Goal: Transaction & Acquisition: Purchase product/service

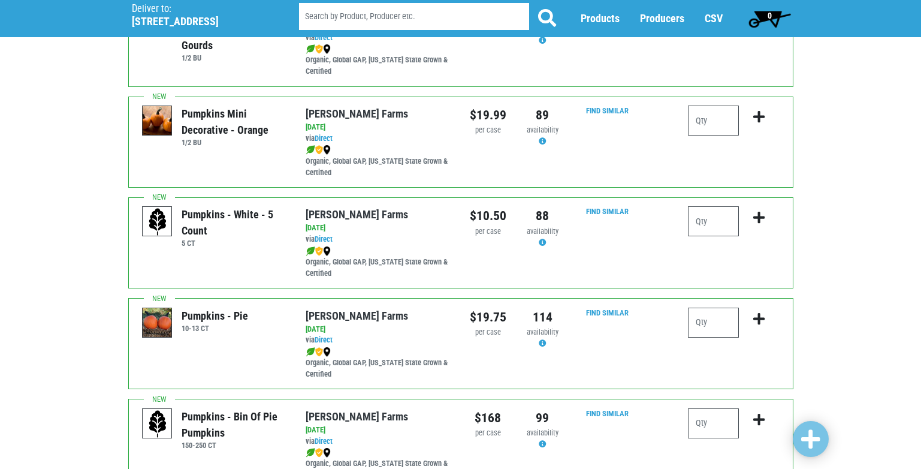
scroll to position [1378, 0]
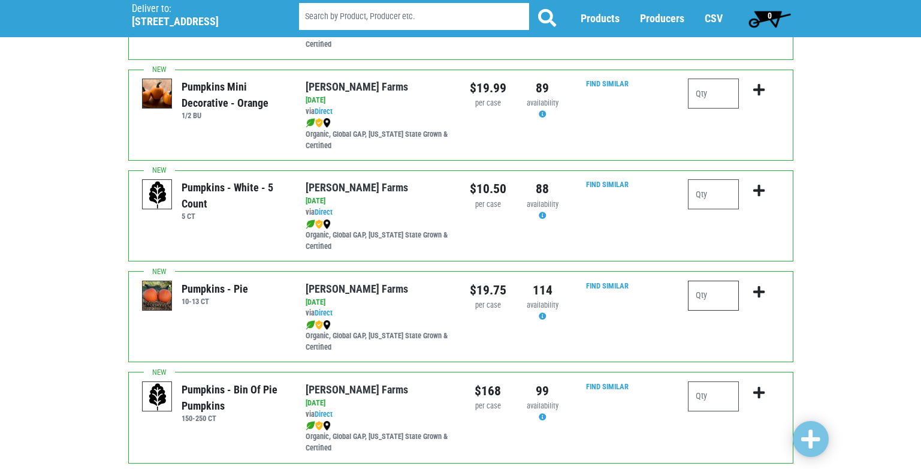
click at [705, 291] on input "number" at bounding box center [713, 295] width 51 height 30
type input "1"
click at [762, 291] on icon "submit" at bounding box center [758, 291] width 11 height 13
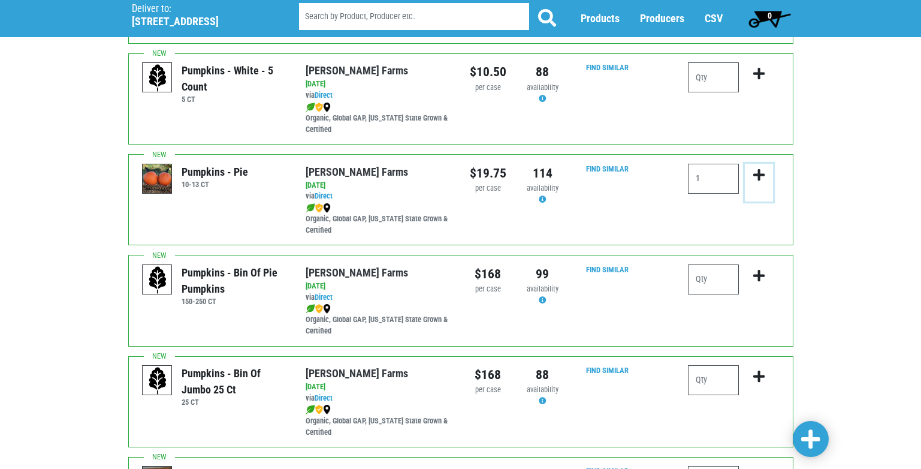
scroll to position [1498, 0]
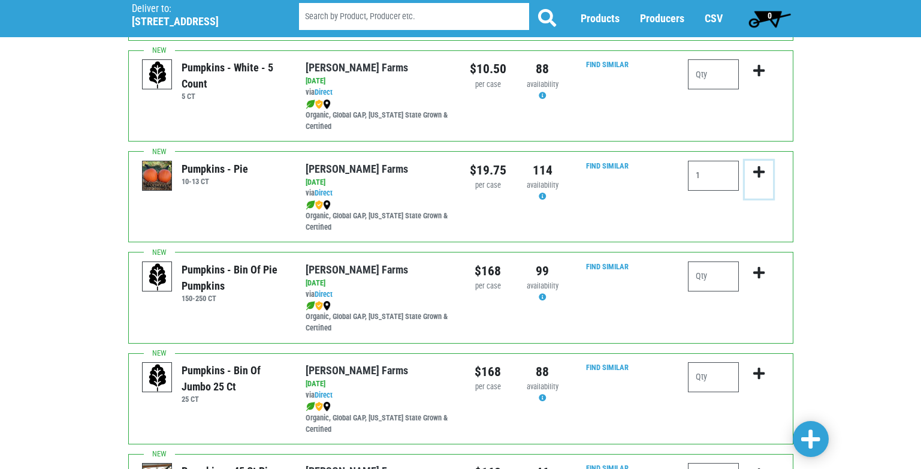
click at [762, 171] on icon "submit" at bounding box center [758, 171] width 11 height 13
click at [758, 176] on icon "submit" at bounding box center [758, 171] width 11 height 13
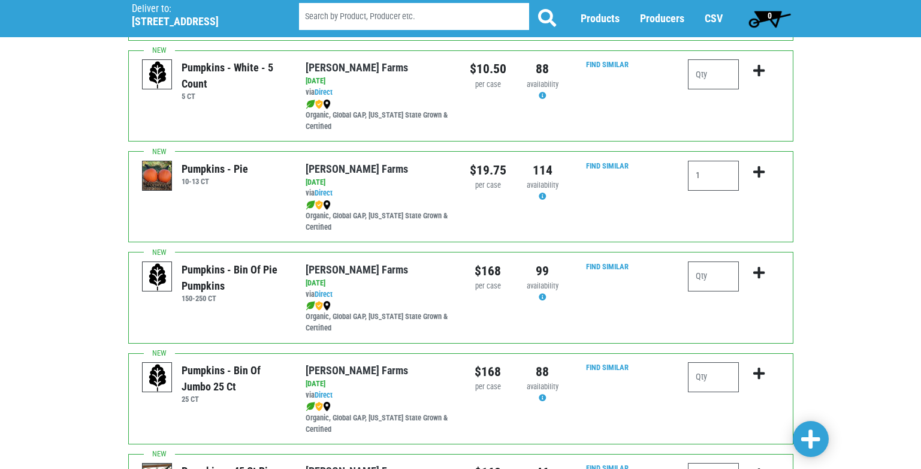
click at [535, 271] on div "99" at bounding box center [542, 270] width 37 height 19
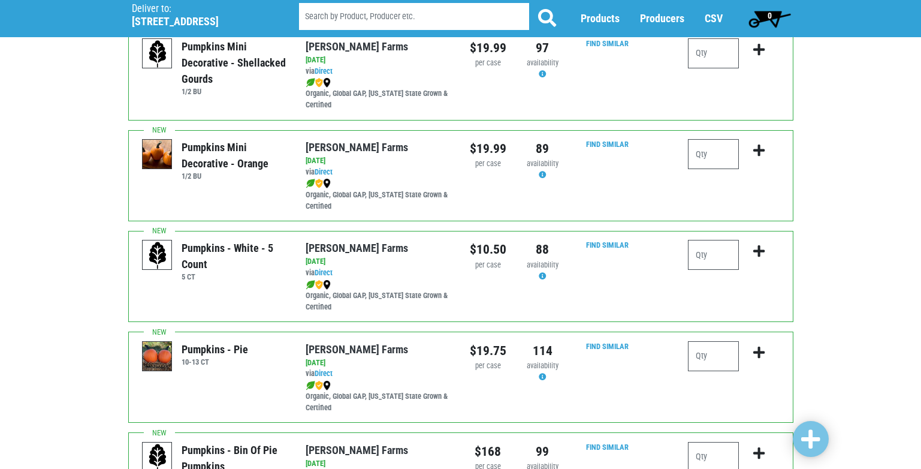
scroll to position [1318, 0]
click at [701, 346] on input "number" at bounding box center [713, 355] width 51 height 30
type input "1"
click at [744, 349] on div at bounding box center [759, 360] width 40 height 40
click at [757, 348] on icon "submit" at bounding box center [758, 351] width 11 height 13
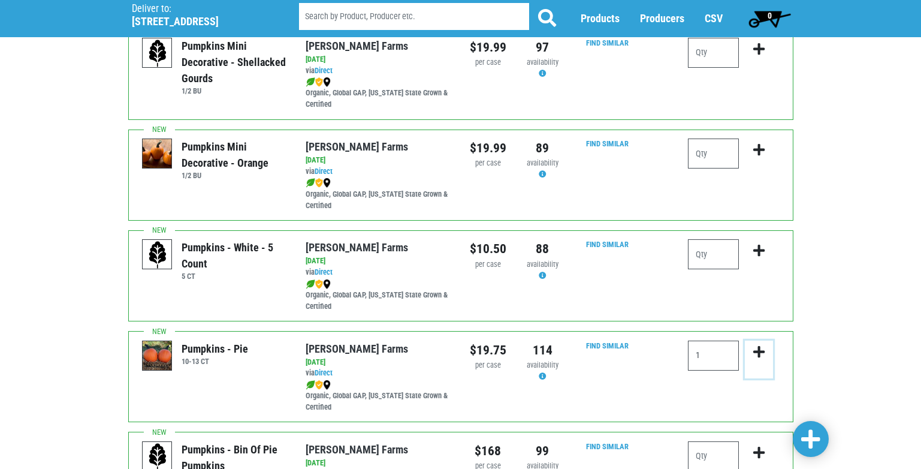
click at [753, 350] on icon "submit" at bounding box center [758, 351] width 11 height 13
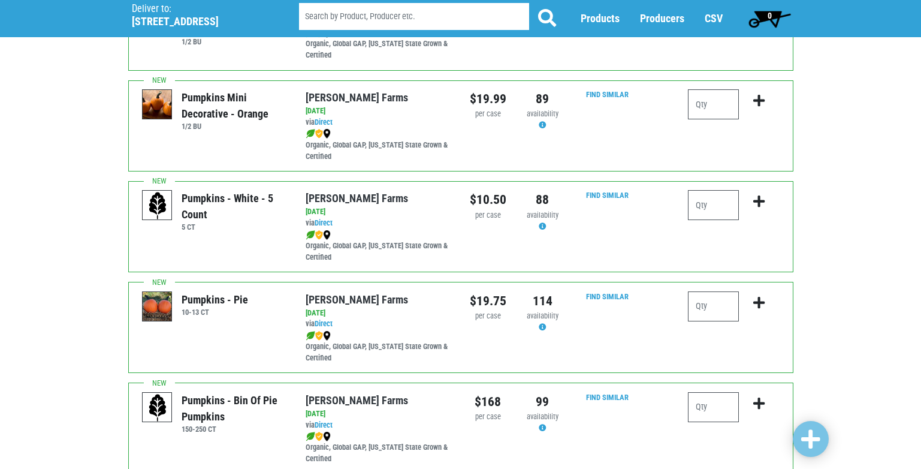
scroll to position [1378, 0]
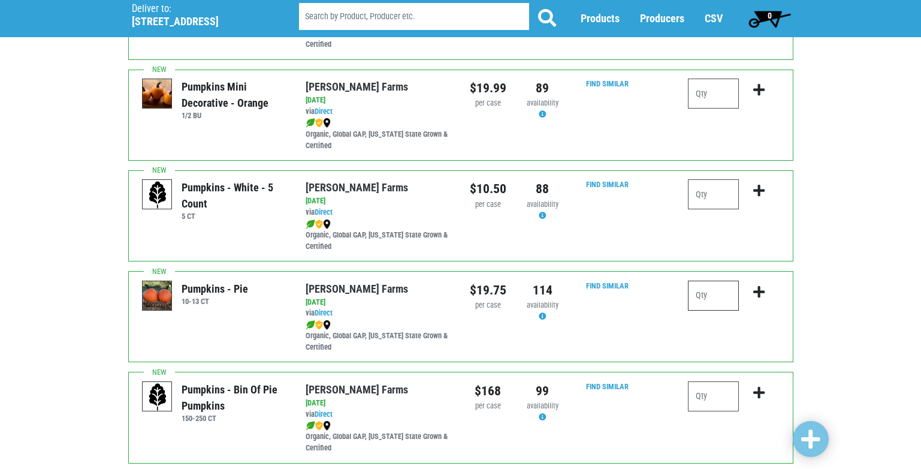
click at [705, 282] on input "number" at bounding box center [713, 295] width 51 height 30
type input "1"
click at [754, 292] on icon "submit" at bounding box center [758, 291] width 11 height 13
click at [753, 292] on icon "submit" at bounding box center [758, 291] width 11 height 13
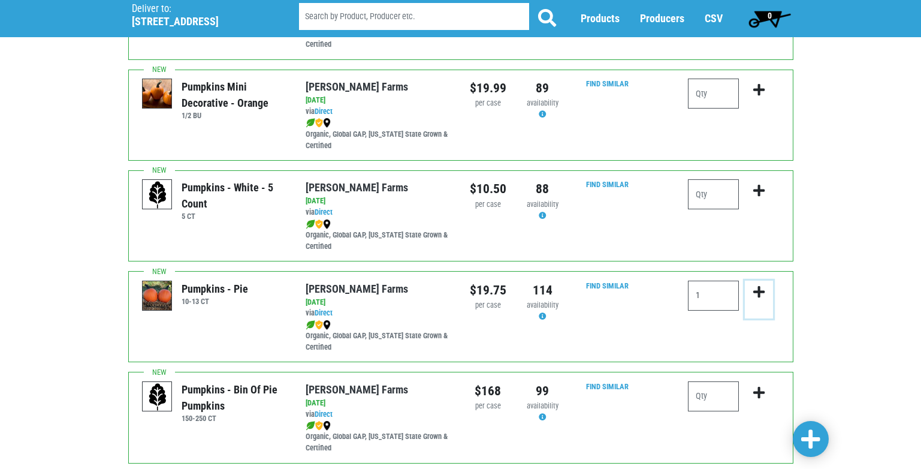
click at [753, 292] on icon "submit" at bounding box center [758, 291] width 11 height 13
click at [750, 294] on button "submit" at bounding box center [759, 299] width 28 height 38
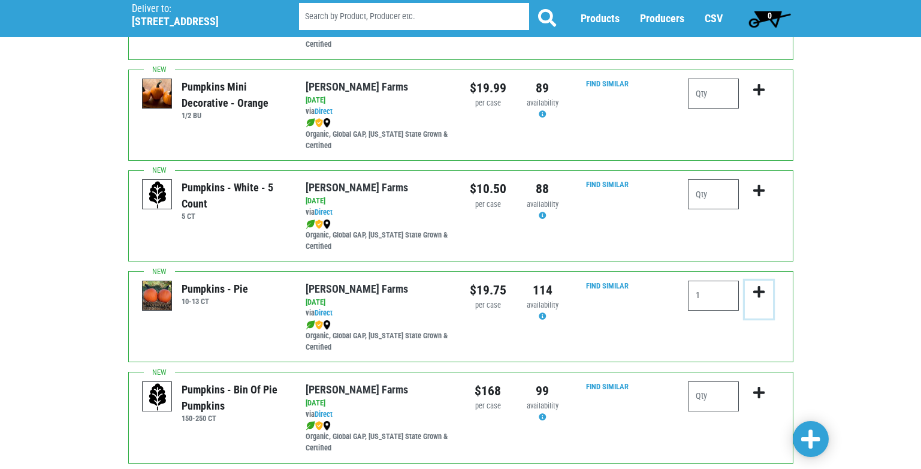
click at [748, 293] on button "submit" at bounding box center [759, 299] width 28 height 38
click at [757, 19] on span "0" at bounding box center [769, 19] width 53 height 24
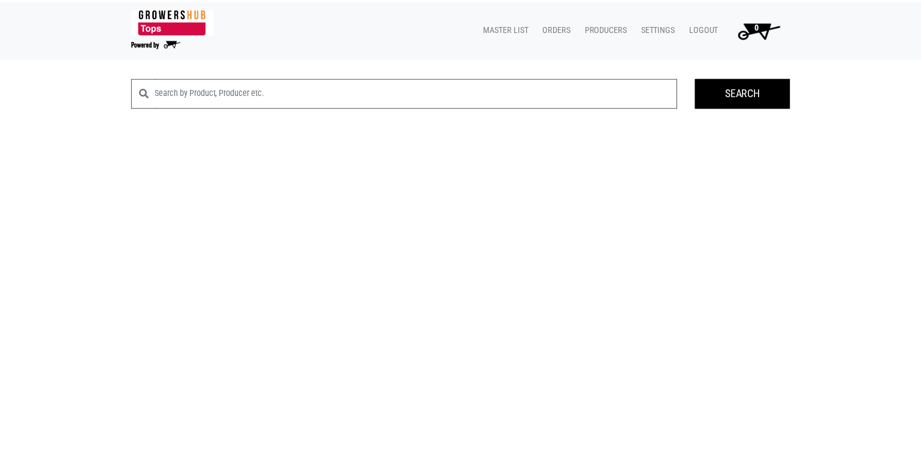
scroll to position [1378, 0]
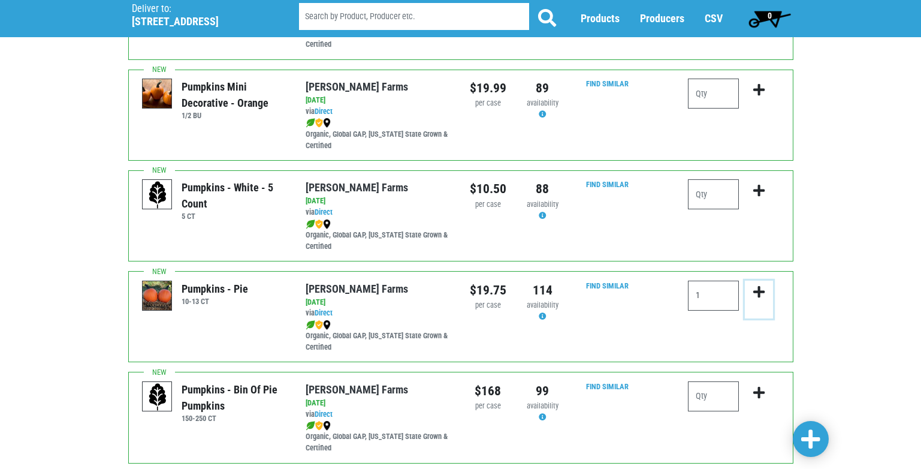
click at [756, 294] on icon "submit" at bounding box center [758, 291] width 11 height 13
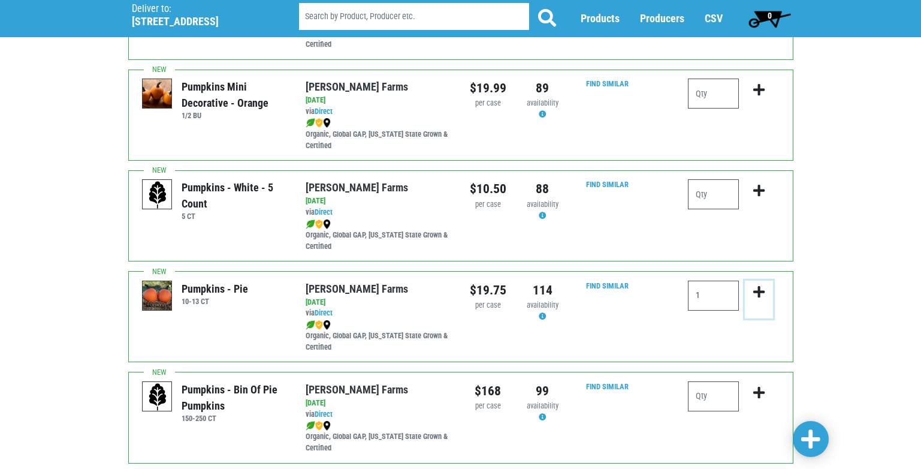
click at [750, 293] on button "submit" at bounding box center [759, 299] width 28 height 38
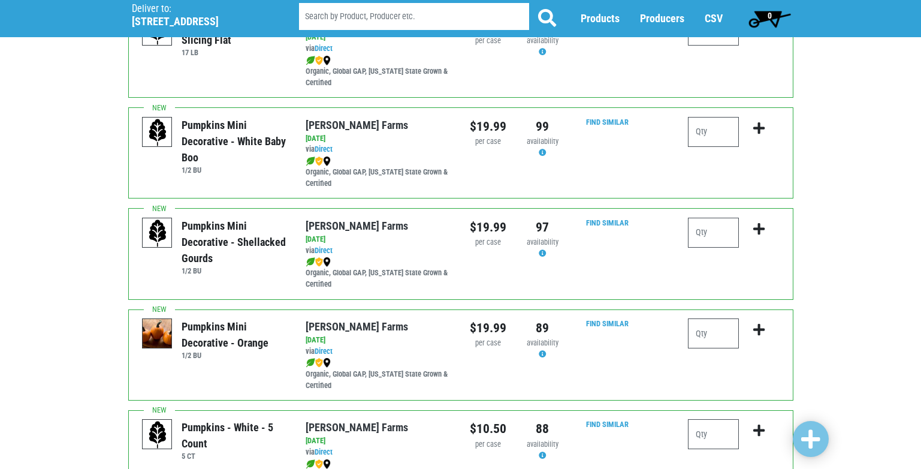
scroll to position [1318, 0]
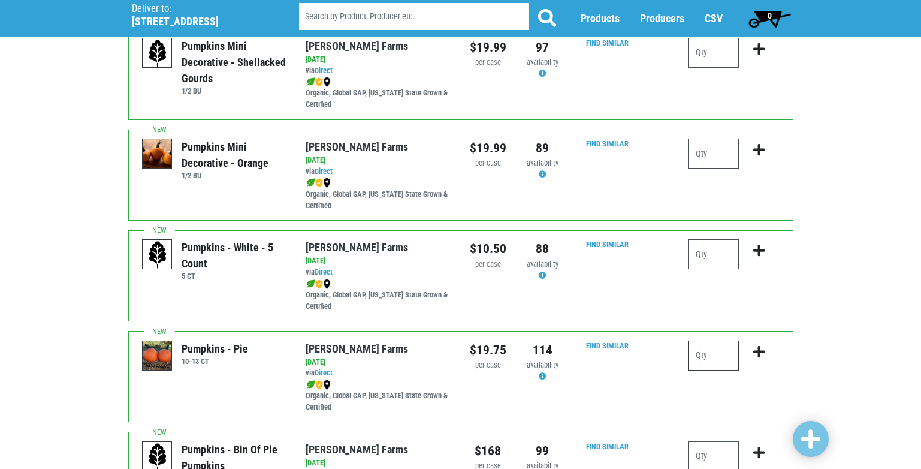
click at [703, 349] on input "number" at bounding box center [713, 355] width 51 height 30
type input "1"
click at [757, 346] on icon "submit" at bounding box center [758, 351] width 11 height 13
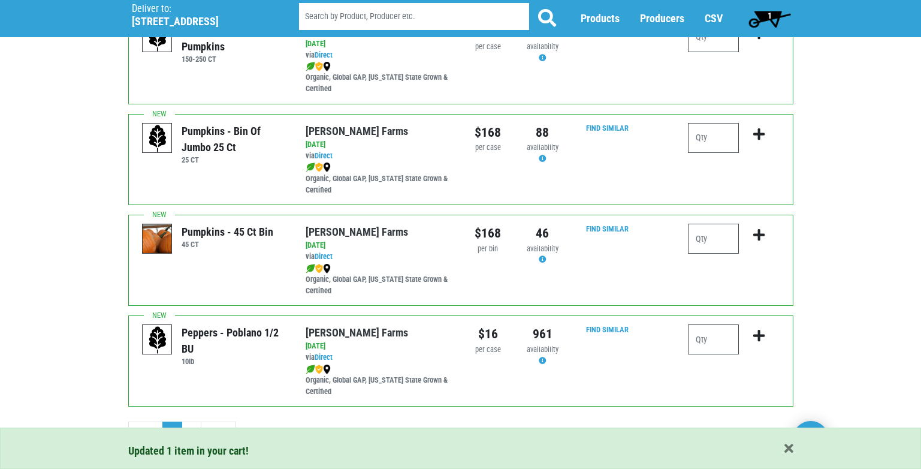
scroll to position [1738, 0]
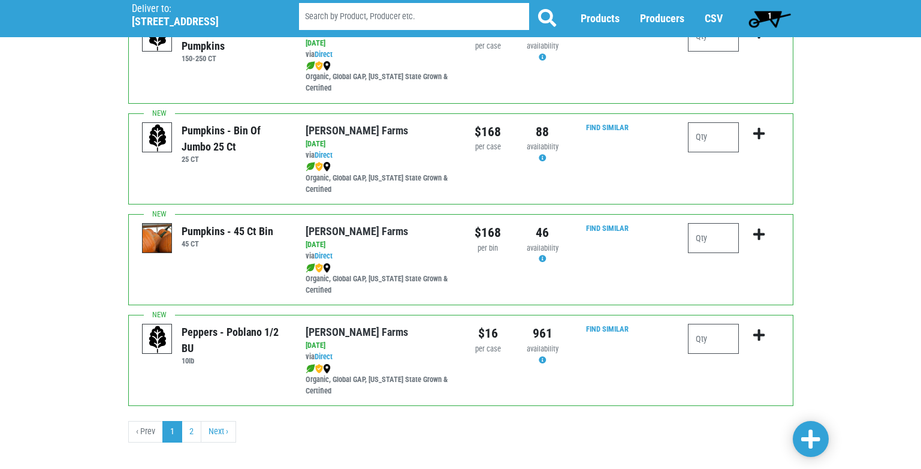
click at [164, 233] on img at bounding box center [158, 239] width 30 height 30
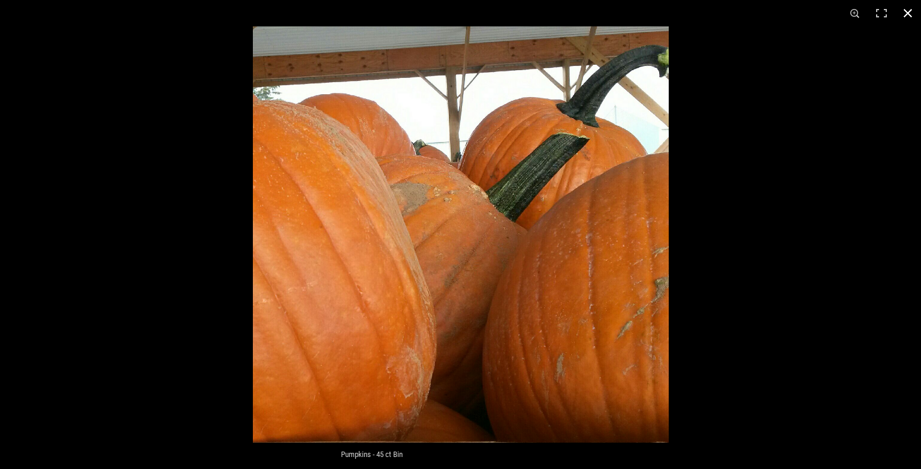
click at [910, 15] on button at bounding box center [908, 13] width 26 height 26
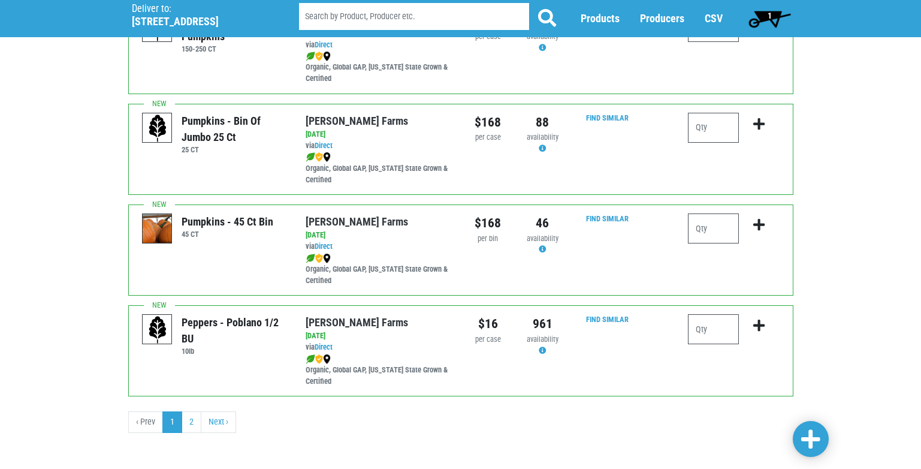
scroll to position [1751, 0]
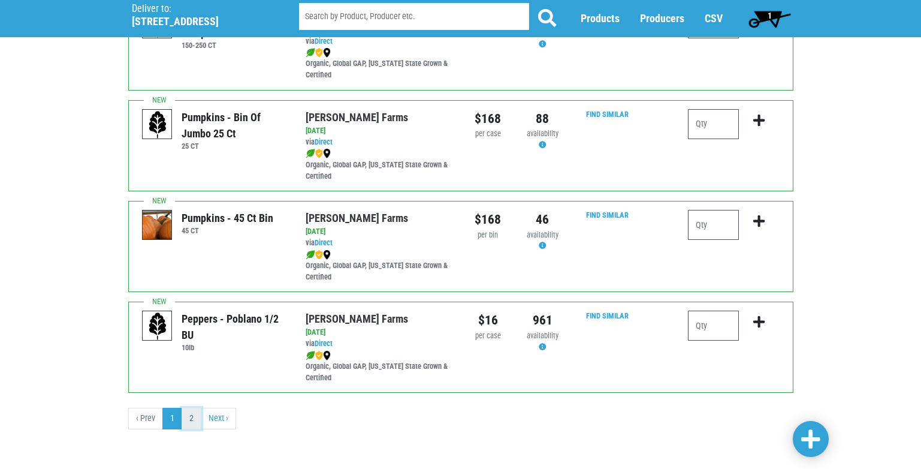
click at [194, 424] on link "2" at bounding box center [192, 418] width 20 height 22
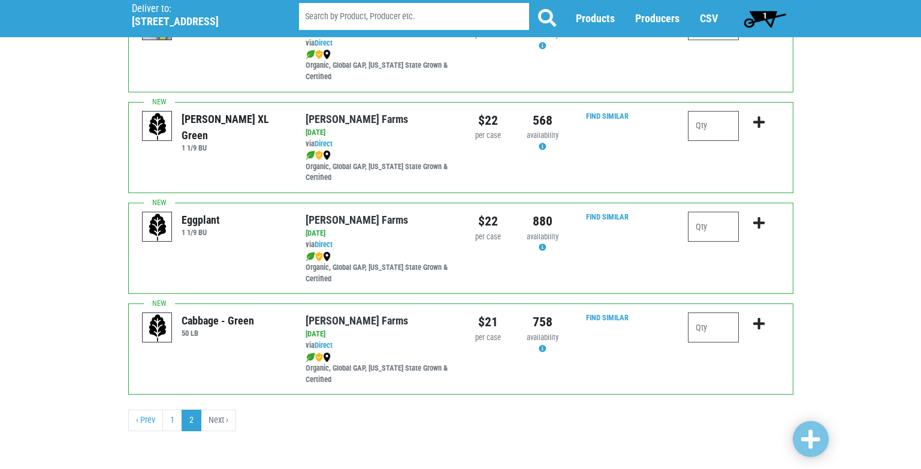
scroll to position [440, 0]
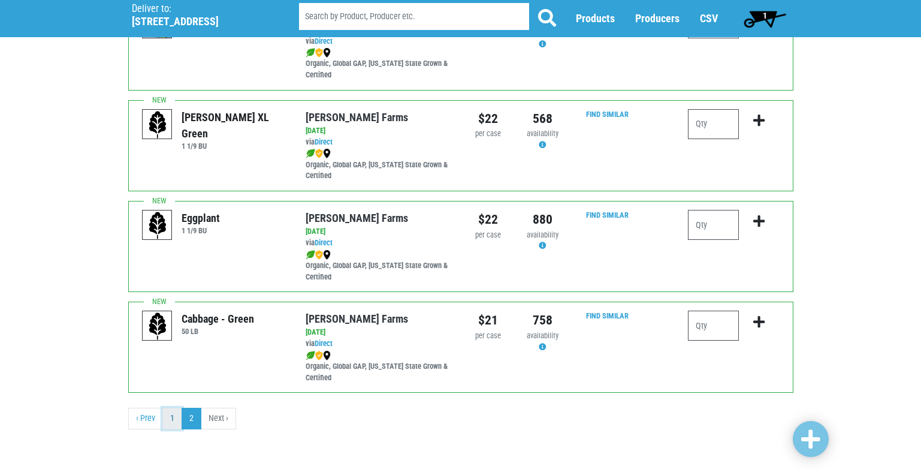
click at [168, 424] on link "1" at bounding box center [172, 418] width 20 height 22
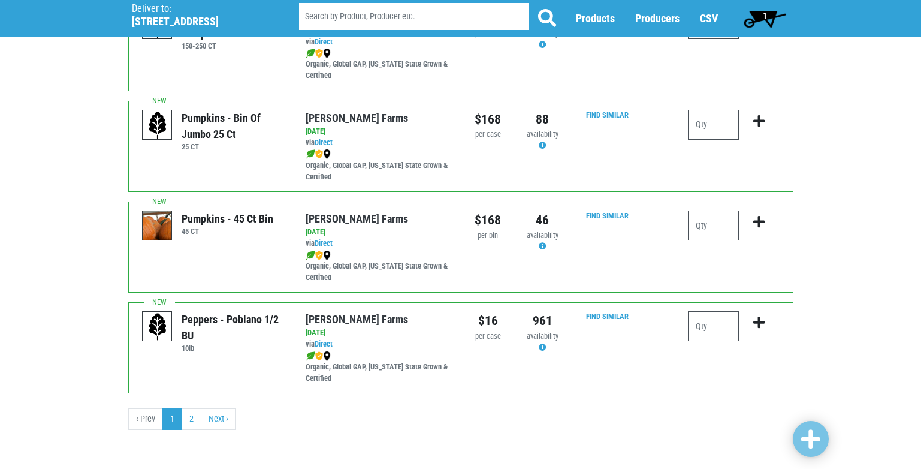
scroll to position [1751, 0]
click at [710, 224] on input "number" at bounding box center [713, 225] width 51 height 30
type input "1"
click at [757, 221] on icon "submit" at bounding box center [758, 221] width 11 height 13
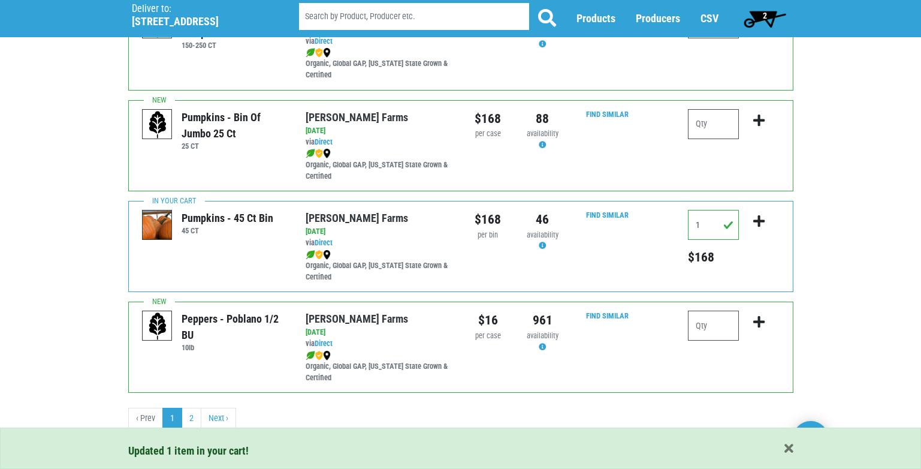
click at [760, 13] on span "2" at bounding box center [764, 19] width 53 height 24
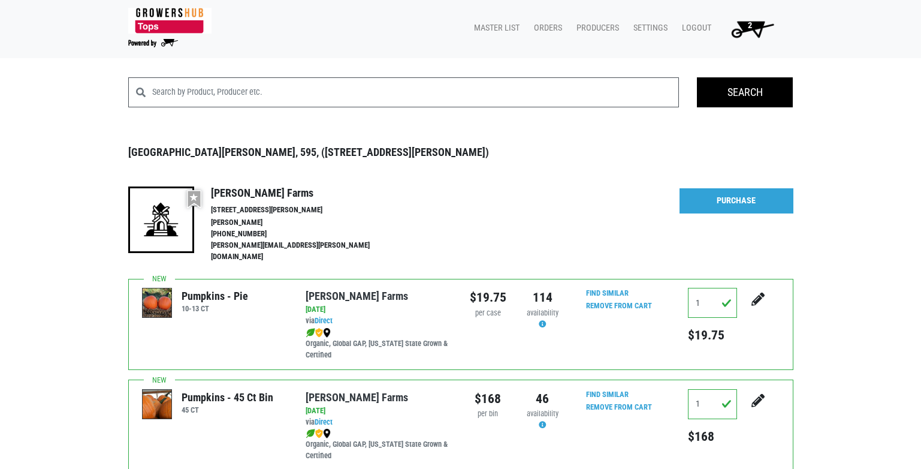
click at [675, 191] on div at bounding box center [609, 224] width 142 height 77
click at [710, 200] on link "Purchase" at bounding box center [737, 200] width 114 height 25
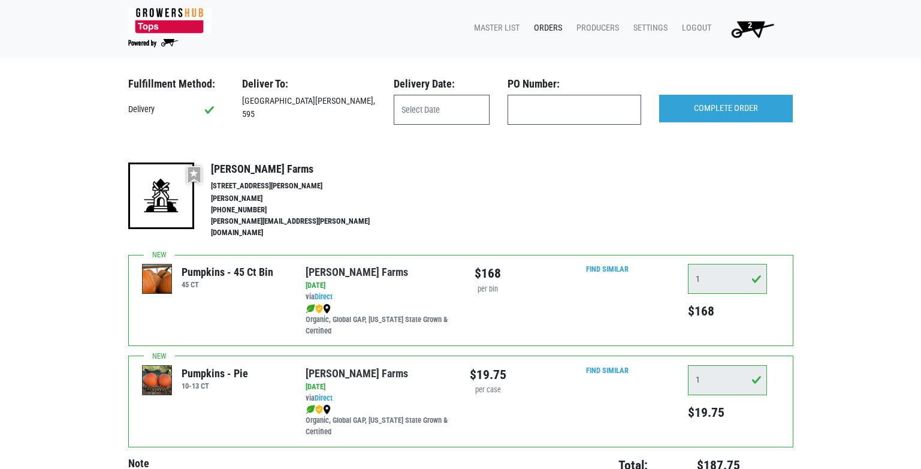
drag, startPoint x: 385, startPoint y: 93, endPoint x: 399, endPoint y: 92, distance: 13.8
click at [387, 93] on div "Delivery Date:" at bounding box center [442, 86] width 114 height 18
click at [410, 98] on input "text" at bounding box center [442, 110] width 96 height 30
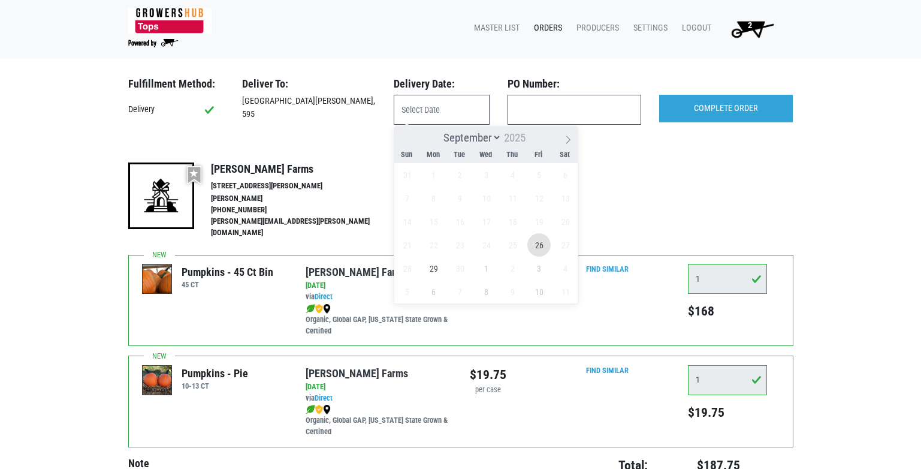
click at [533, 250] on span "26" at bounding box center [538, 244] width 23 height 23
type input "2025-09-26"
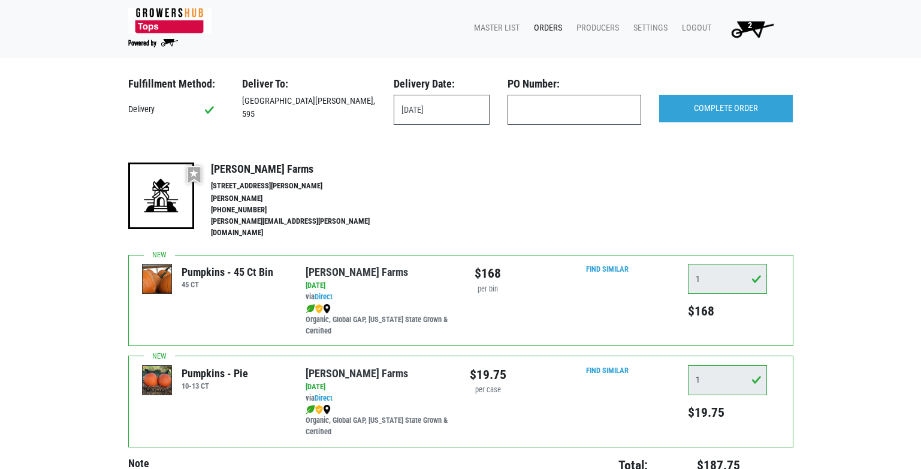
click at [539, 208] on div at bounding box center [609, 200] width 142 height 77
click at [708, 110] on input "COMPLETE ORDER" at bounding box center [726, 109] width 134 height 28
